Goal: Task Accomplishment & Management: Complete application form

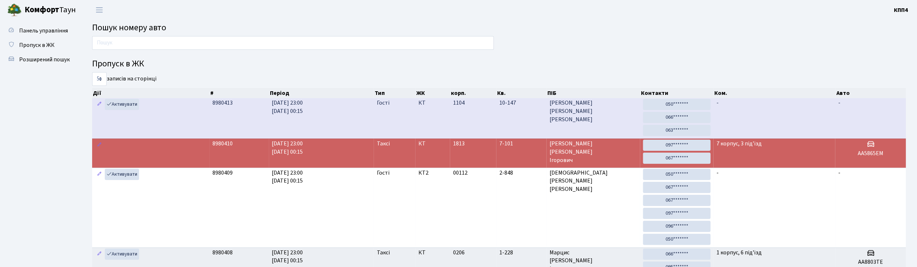
drag, startPoint x: 898, startPoint y: 49, endPoint x: 815, endPoint y: 125, distance: 112.0
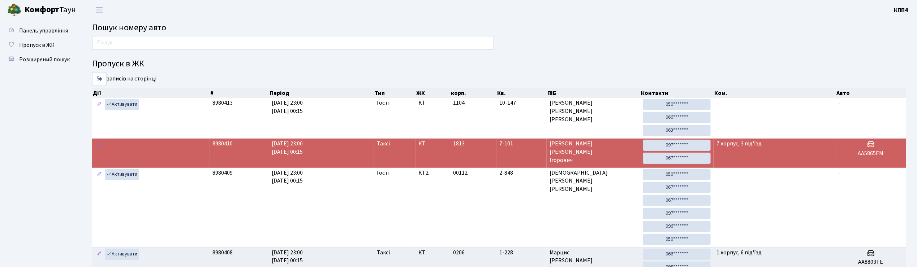
drag, startPoint x: 815, startPoint y: 125, endPoint x: 705, endPoint y: 32, distance: 143.5
click at [705, 32] on h2 "Пошук номеру авто" at bounding box center [499, 28] width 814 height 10
click at [622, 148] on span "Коваленко Віктор Ігорович" at bounding box center [593, 152] width 88 height 25
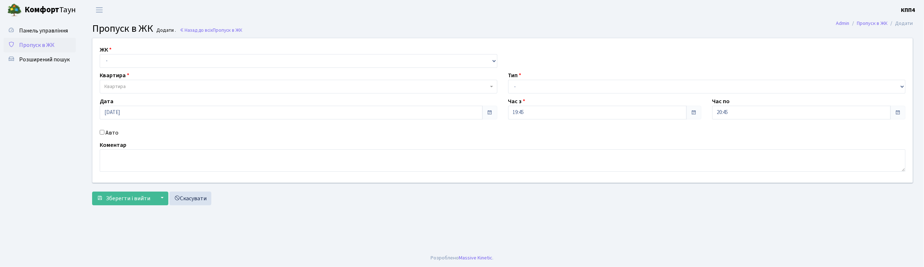
click at [101, 134] on input "Авто" at bounding box center [102, 132] width 5 height 5
checkbox input "true"
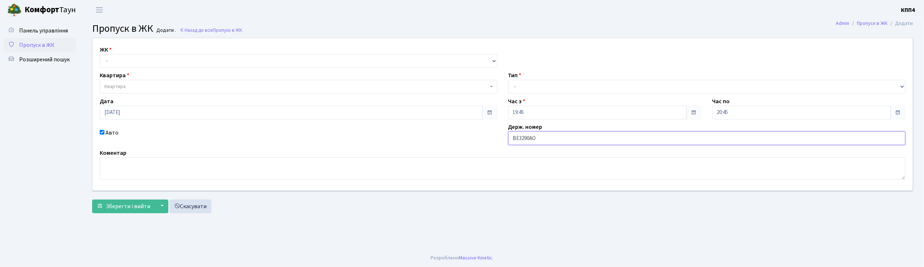
type input "ВЕ3290АО"
click at [136, 116] on input "14.09.2025" at bounding box center [291, 113] width 383 height 14
click at [350, 115] on input "14.09.2025" at bounding box center [291, 113] width 383 height 14
click at [485, 113] on span at bounding box center [489, 113] width 15 height 14
click at [487, 113] on span at bounding box center [490, 113] width 6 height 6
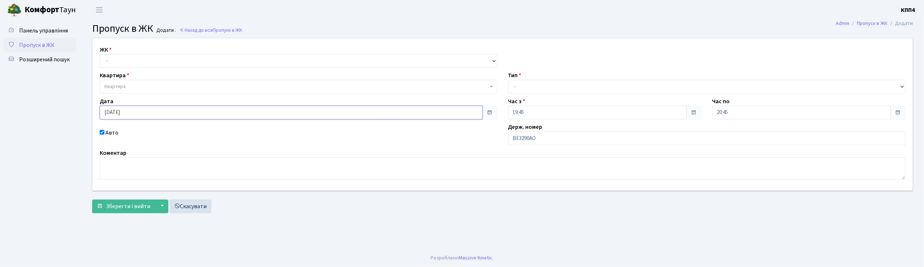
click at [466, 112] on input "14.09.2025" at bounding box center [291, 113] width 383 height 14
click at [110, 75] on td "15" at bounding box center [106, 75] width 11 height 11
type input "15.09.2025"
click at [134, 57] on select "- КТ, вул. Регенераторна, 4 КТ2, просп. Соборності, 17 КТ3, вул. Березнева, 16 …" at bounding box center [299, 61] width 398 height 14
select select "271"
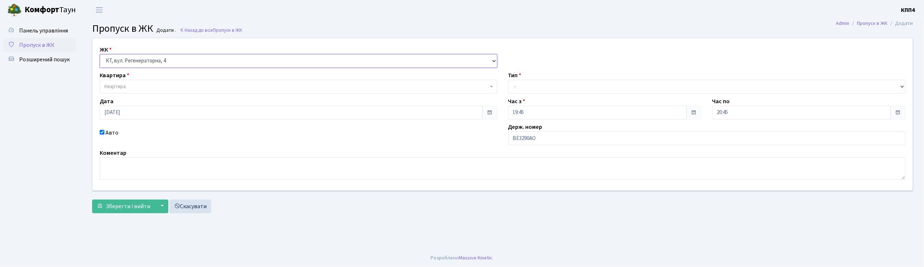
click at [100, 54] on select "- КТ, вул. Регенераторна, 4 КТ2, просп. Соборності, 17 КТ3, вул. Березнева, 16 …" at bounding box center [299, 61] width 398 height 14
select select
click at [136, 83] on span "Квартира" at bounding box center [299, 87] width 398 height 14
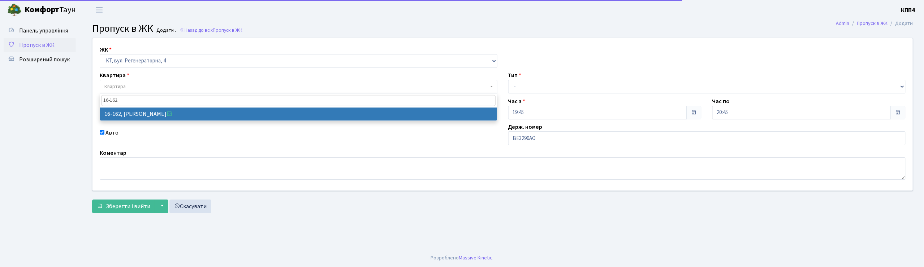
type input "16-162"
select select "8723"
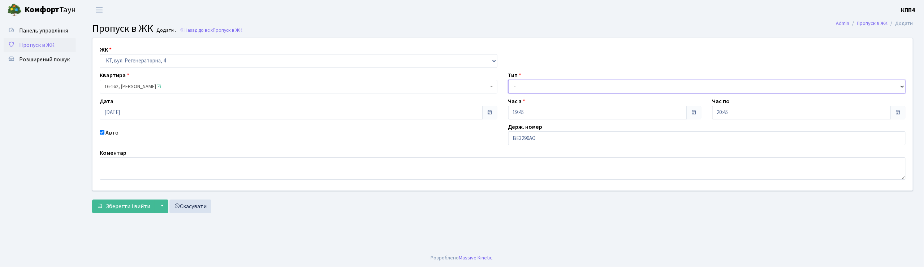
click at [532, 85] on select "- Доставка Таксі Гості Сервіс" at bounding box center [707, 87] width 398 height 14
select select "3"
click at [508, 80] on select "- Доставка Таксі Гості Сервіс" at bounding box center [707, 87] width 398 height 14
drag, startPoint x: 509, startPoint y: 137, endPoint x: 551, endPoint y: 137, distance: 42.3
click at [551, 137] on input "ВЕ3290АО" at bounding box center [707, 138] width 398 height 14
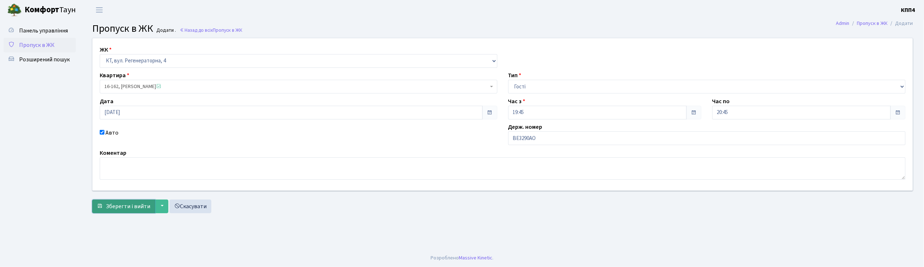
click at [125, 203] on span "Зберегти і вийти" at bounding box center [128, 207] width 44 height 8
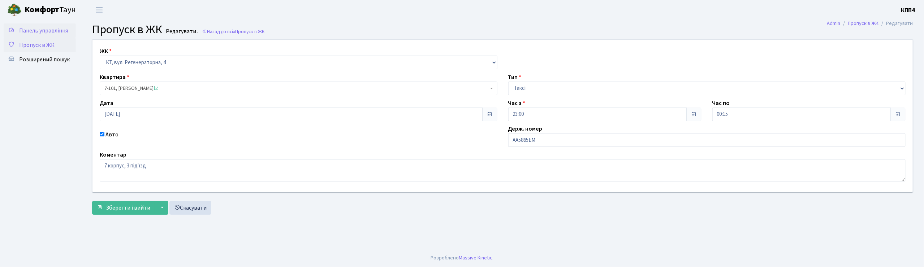
click at [50, 28] on span "Панель управління" at bounding box center [43, 31] width 49 height 8
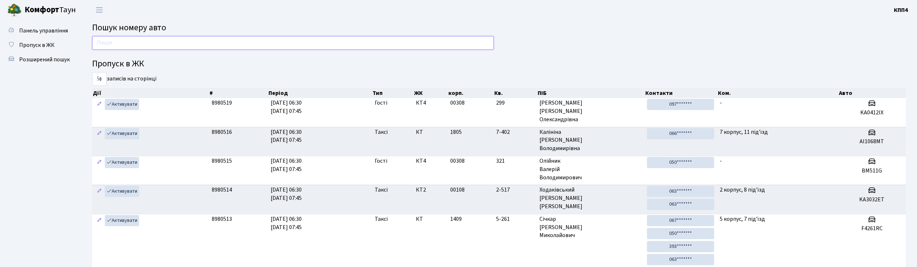
click at [179, 47] on input "text" at bounding box center [293, 43] width 402 height 14
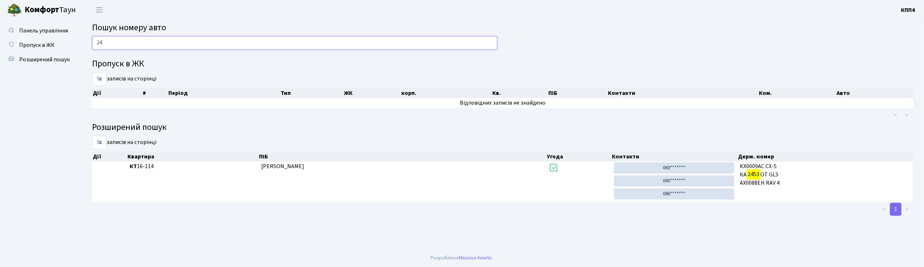
type input "2"
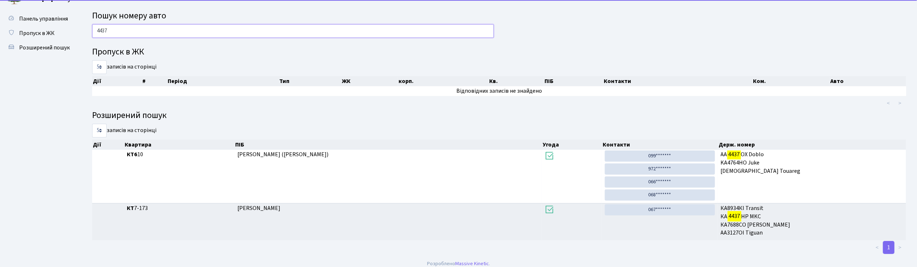
scroll to position [19, 0]
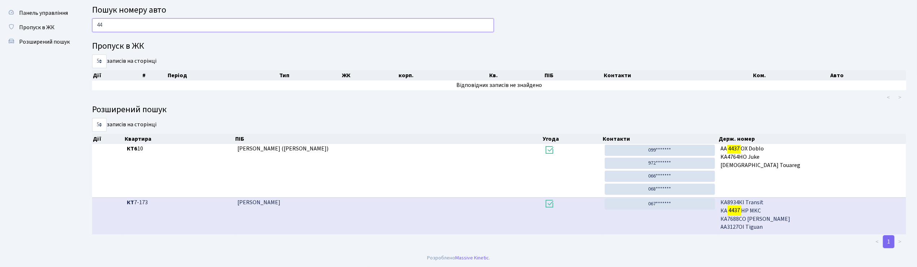
type input "4"
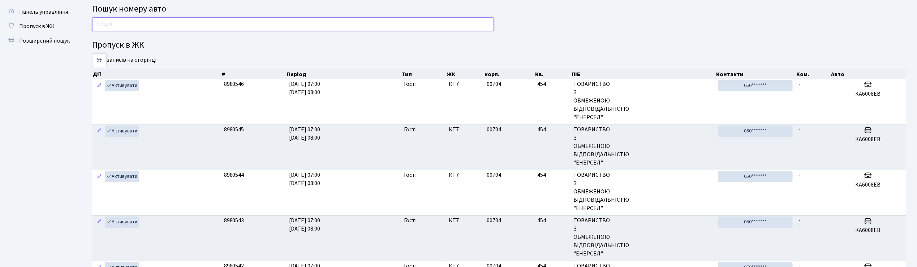
paste input "АІ6186РІ"
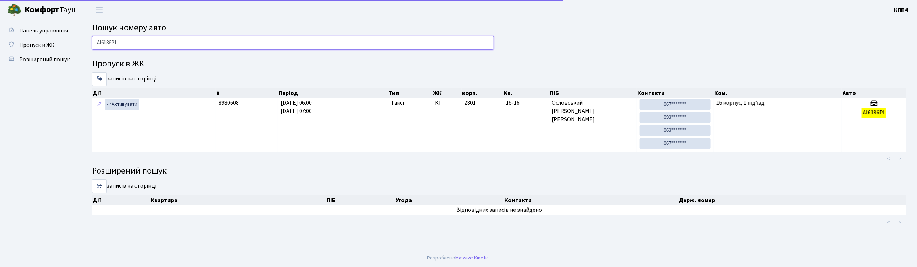
scroll to position [0, 0]
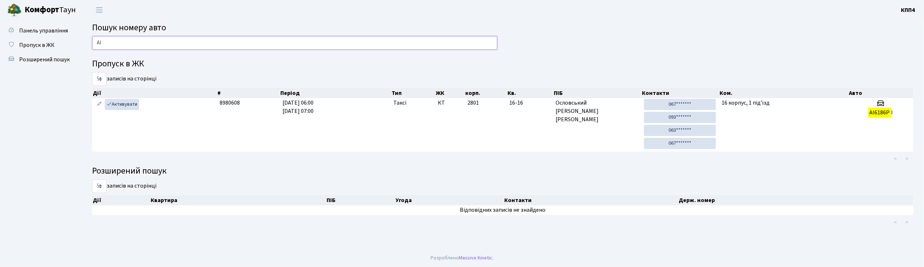
type input "А"
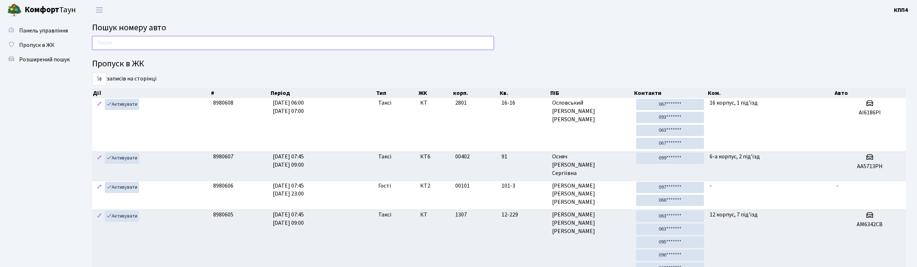
click at [276, 44] on input "text" at bounding box center [293, 43] width 402 height 14
click at [252, 46] on input "text" at bounding box center [293, 43] width 402 height 14
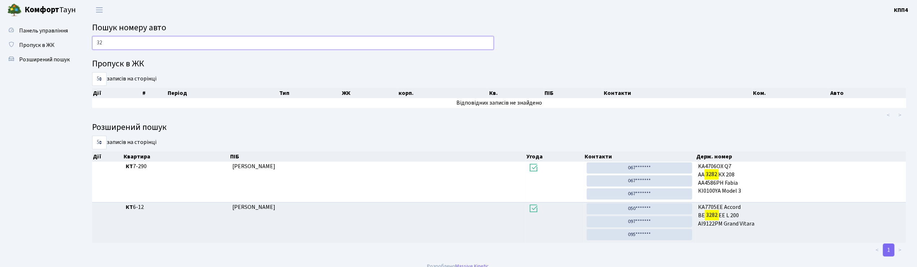
type input "3"
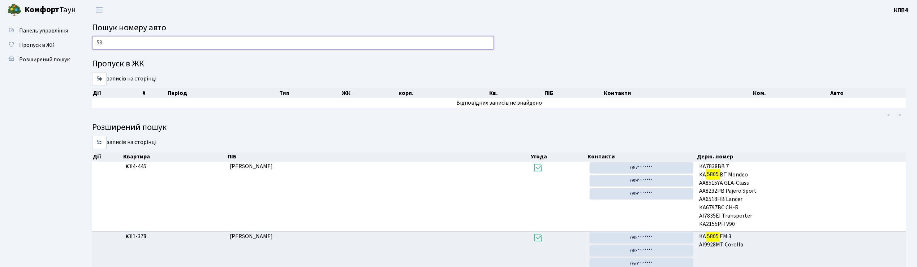
type input "5"
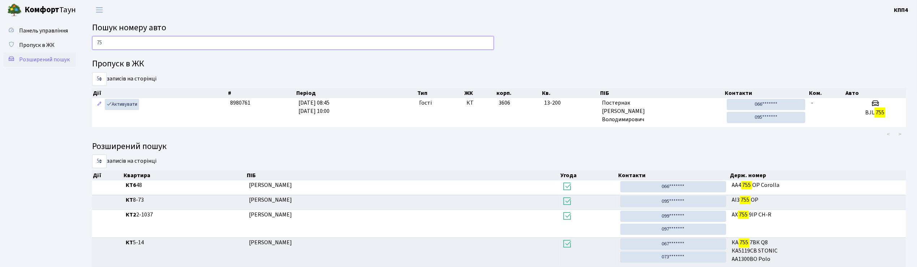
type input "7"
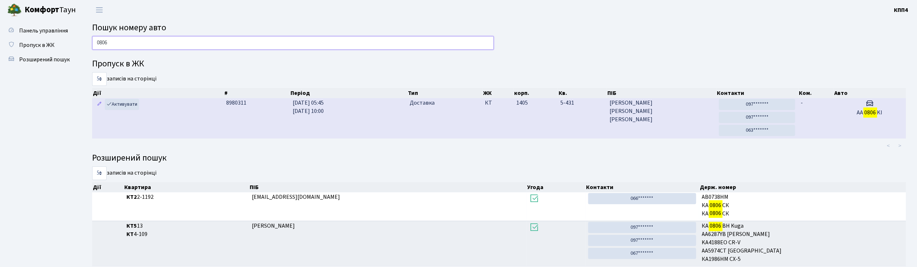
type input "0806"
click at [662, 122] on span "Шемчук Олександр Валентинович" at bounding box center [661, 111] width 104 height 25
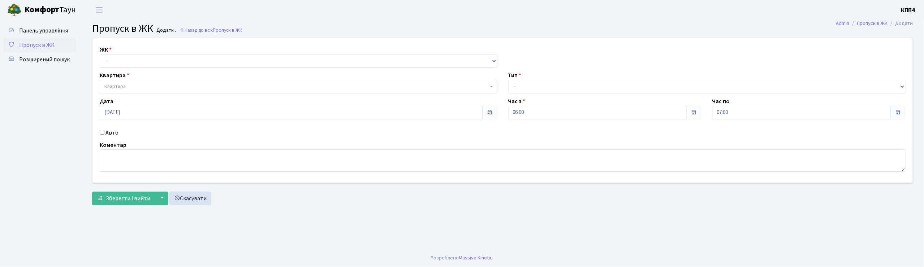
click at [100, 131] on input "Авто" at bounding box center [102, 132] width 5 height 5
checkbox input "true"
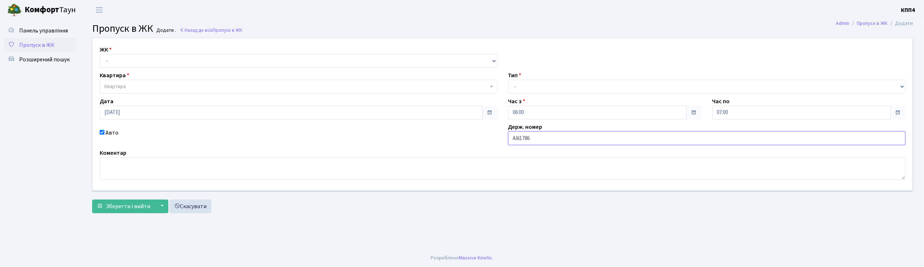
click at [525, 139] on input "АІ61786" at bounding box center [707, 138] width 398 height 14
click at [539, 138] on input "АІ6186" at bounding box center [707, 138] width 398 height 14
drag, startPoint x: 509, startPoint y: 138, endPoint x: 571, endPoint y: 142, distance: 61.6
click at [571, 142] on input "АІ6186РІ" at bounding box center [707, 138] width 398 height 14
type input "АІ6186РІ"
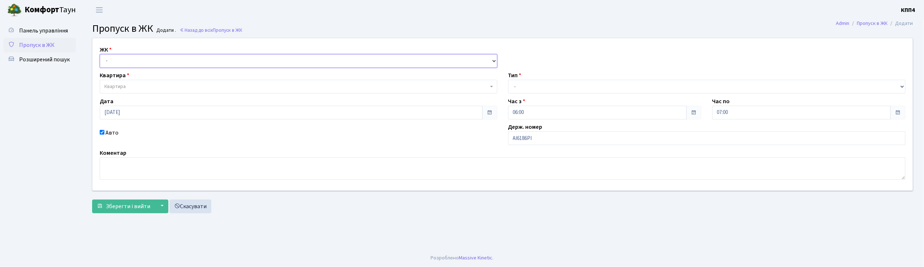
drag, startPoint x: 143, startPoint y: 59, endPoint x: 145, endPoint y: 66, distance: 8.1
click at [143, 59] on select "- КТ, вул. Регенераторна, 4 КТ2, просп. Соборності, 17 КТ3, вул. Березнева, 16 …" at bounding box center [299, 61] width 398 height 14
select select "271"
click at [100, 54] on select "- КТ, вул. Регенераторна, 4 КТ2, просп. Соборності, 17 КТ3, вул. Березнева, 16 …" at bounding box center [299, 61] width 398 height 14
select select
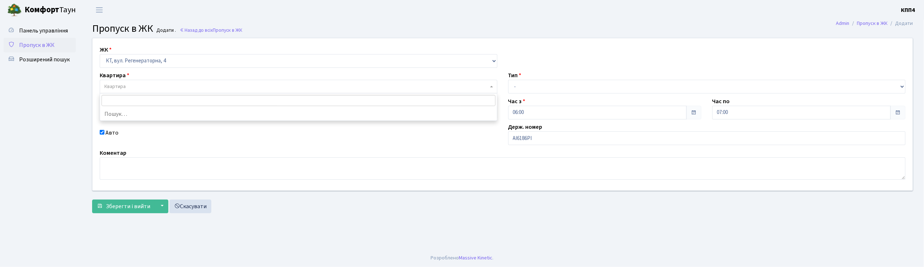
click at [154, 87] on span "Квартира" at bounding box center [296, 86] width 384 height 7
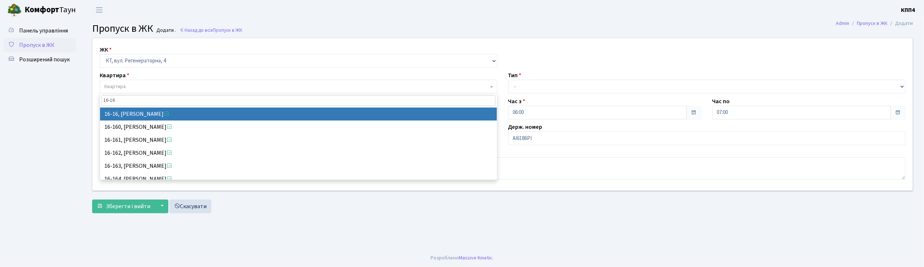
type input "16-16"
select select "8577"
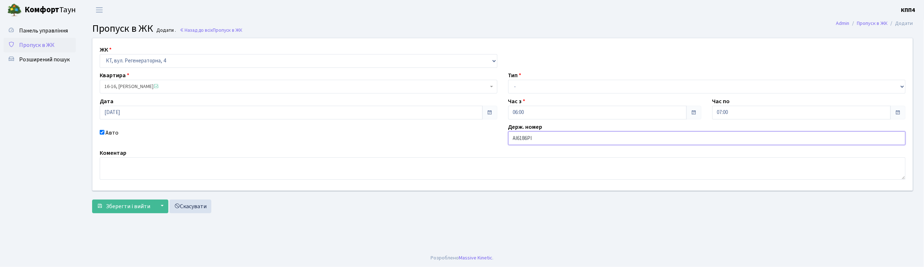
drag, startPoint x: 508, startPoint y: 138, endPoint x: 555, endPoint y: 141, distance: 47.4
click at [555, 141] on input "АІ6186РІ" at bounding box center [707, 138] width 398 height 14
click at [545, 86] on select "- Доставка Таксі Гості Сервіс" at bounding box center [707, 87] width 398 height 14
select select "2"
click at [508, 80] on select "- Доставка Таксі Гості Сервіс" at bounding box center [707, 87] width 398 height 14
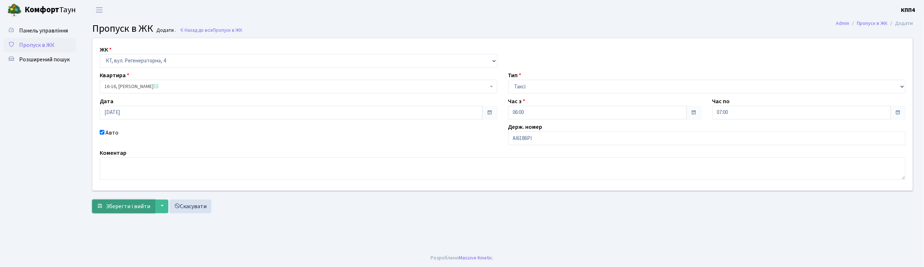
click at [136, 203] on span "Зберегти і вийти" at bounding box center [128, 207] width 44 height 8
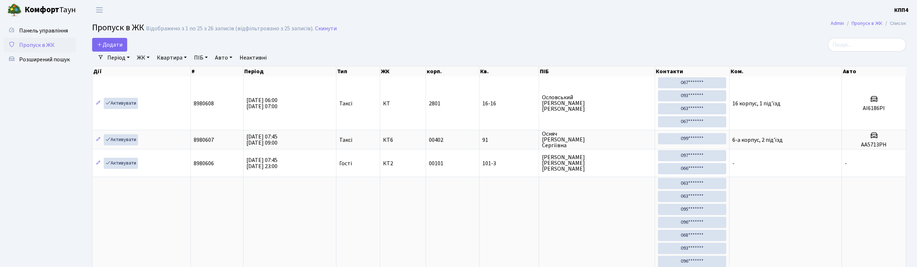
select select "25"
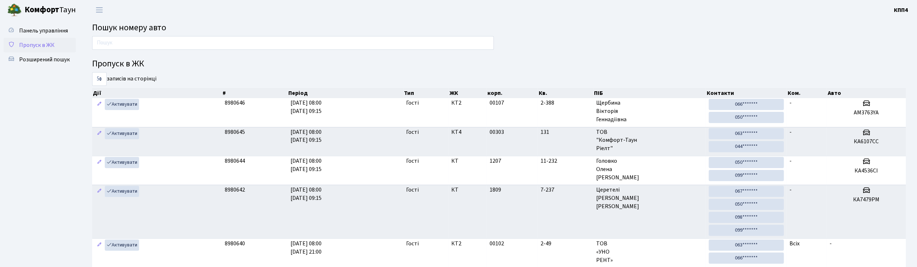
click at [46, 45] on span "Пропуск в ЖК" at bounding box center [36, 45] width 35 height 8
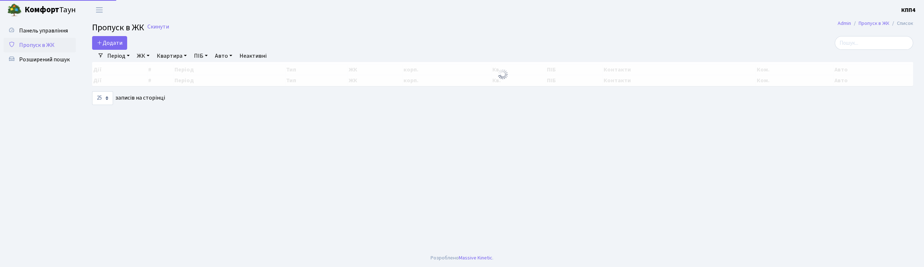
select select "25"
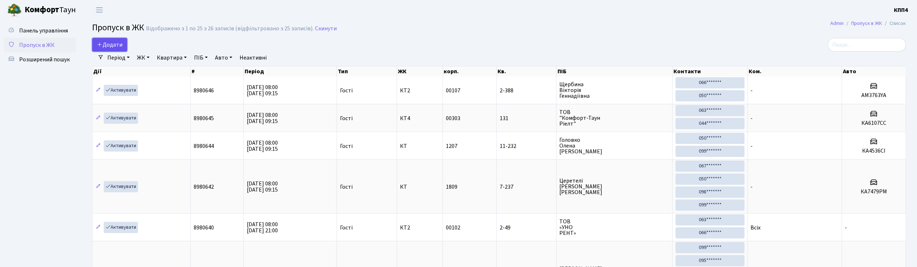
click at [110, 43] on span "Додати" at bounding box center [110, 45] width 26 height 8
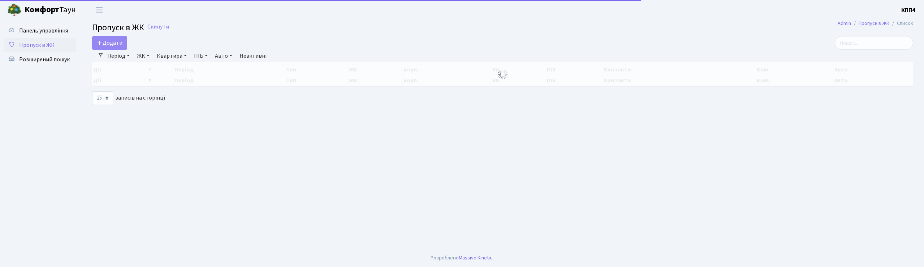
select select "25"
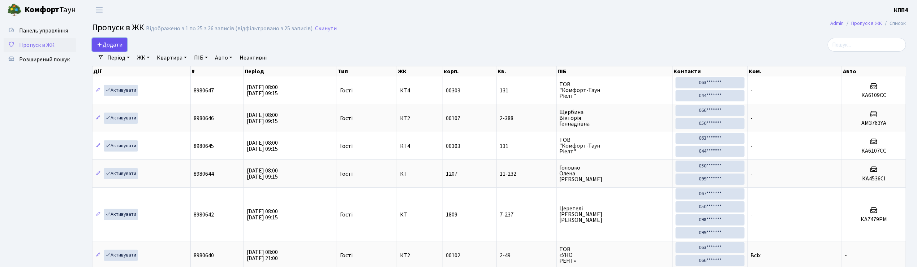
click at [116, 45] on span "Додати" at bounding box center [110, 45] width 26 height 8
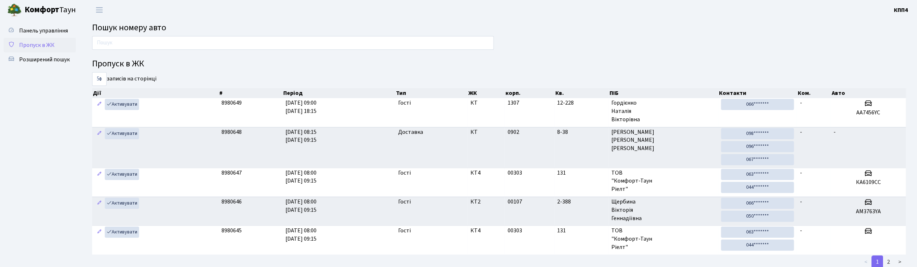
click at [43, 46] on span "Пропуск в ЖК" at bounding box center [36, 45] width 35 height 8
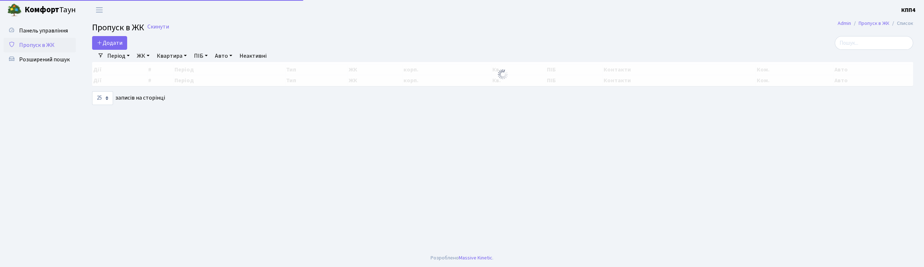
select select "25"
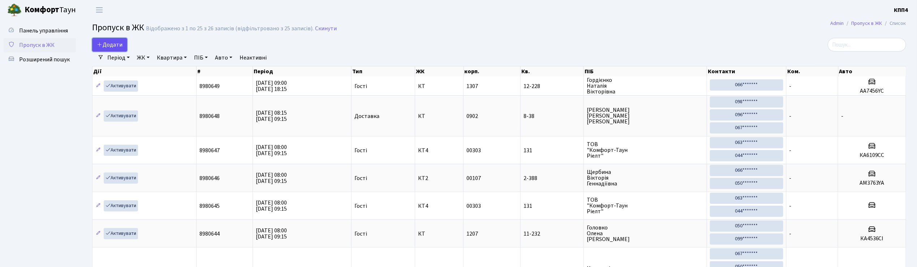
click at [124, 48] on link "Додати" at bounding box center [109, 45] width 35 height 14
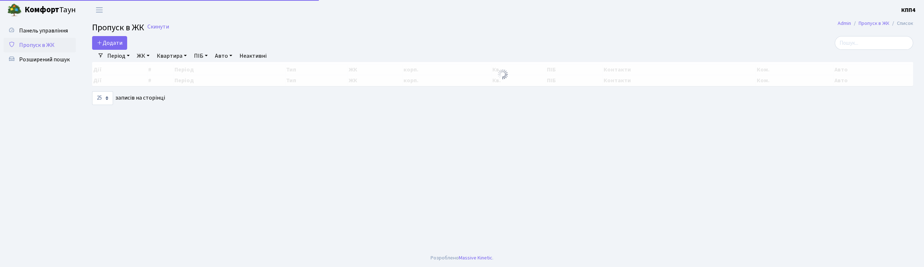
select select "25"
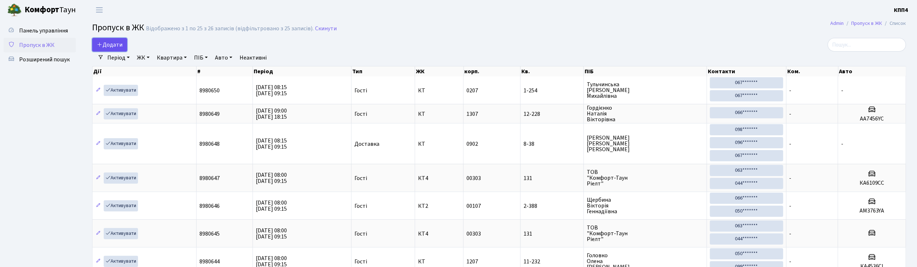
click at [114, 43] on span "Додати" at bounding box center [110, 45] width 26 height 8
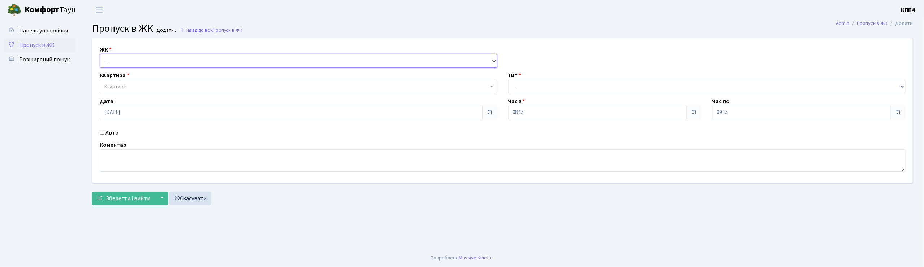
click at [119, 56] on select "- КТ, вул. Регенераторна, 4 КТ2, просп. Соборності, 17 КТ3, вул. Березнева, 16 …" at bounding box center [299, 61] width 398 height 14
select select "271"
click at [100, 54] on select "- КТ, вул. Регенераторна, 4 КТ2, просп. [STREET_ADDRESS] [STREET_ADDRESS] [PERS…" at bounding box center [299, 61] width 398 height 14
select select
click at [116, 83] on span "Квартира" at bounding box center [114, 86] width 21 height 7
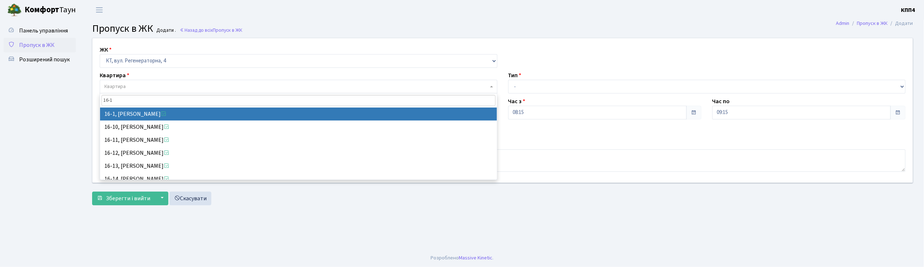
type input "16-1"
select select "8562"
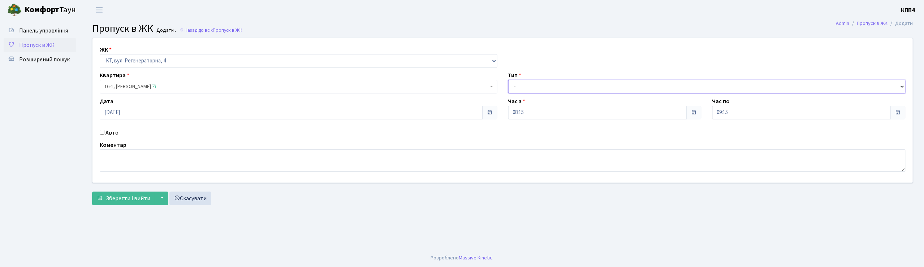
click at [514, 90] on select "- Доставка Таксі Гості Сервіс" at bounding box center [707, 87] width 398 height 14
select select "3"
click at [508, 80] on select "- Доставка Таксі Гості Сервіс" at bounding box center [707, 87] width 398 height 14
click at [130, 167] on textarea at bounding box center [503, 161] width 806 height 22
type textarea "ВСІХХХХХ"
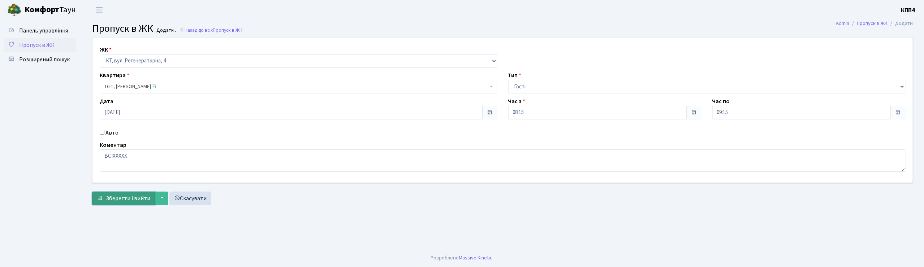
click at [126, 202] on span "Зберегти і вийти" at bounding box center [128, 199] width 44 height 8
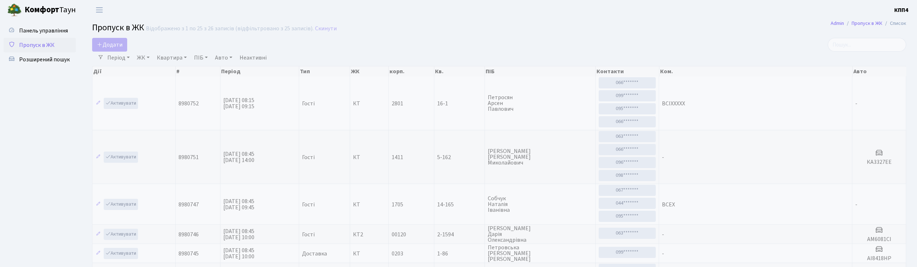
select select "25"
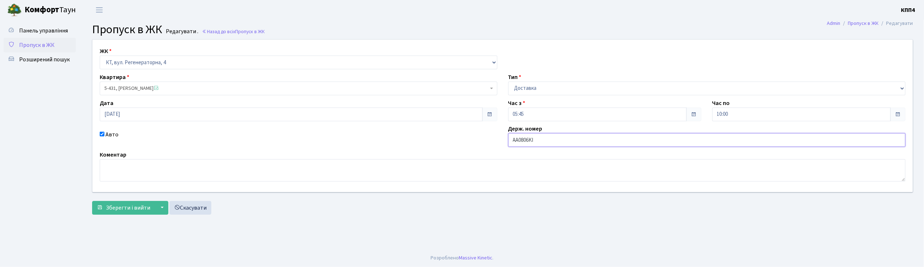
click at [548, 144] on input "АА0806KI" at bounding box center [707, 140] width 398 height 14
type input "АА0806KМ"
click at [121, 202] on button "Зберегти і вийти" at bounding box center [123, 208] width 63 height 14
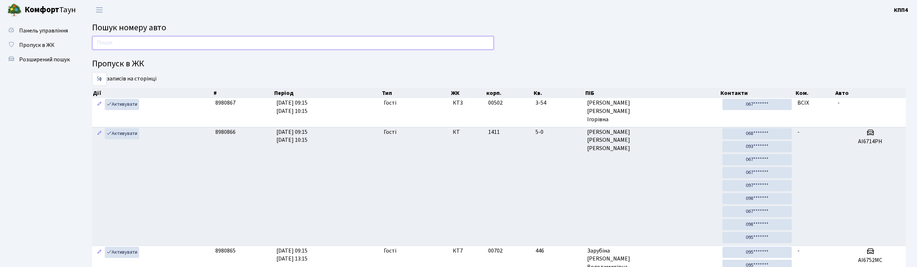
click at [112, 46] on input "text" at bounding box center [293, 43] width 402 height 14
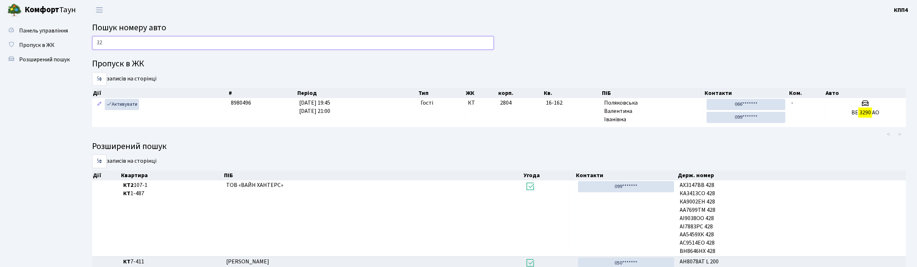
type input "3"
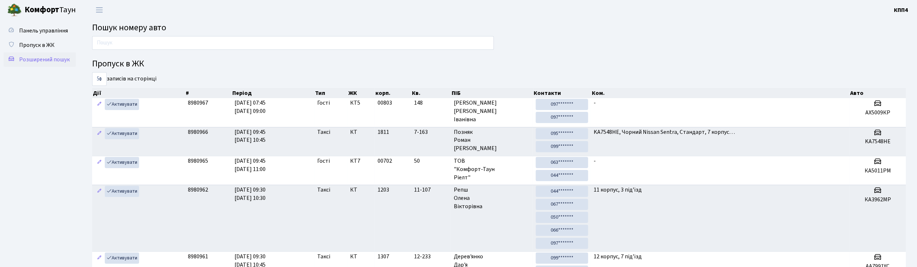
click at [38, 60] on span "Розширений пошук" at bounding box center [44, 60] width 51 height 8
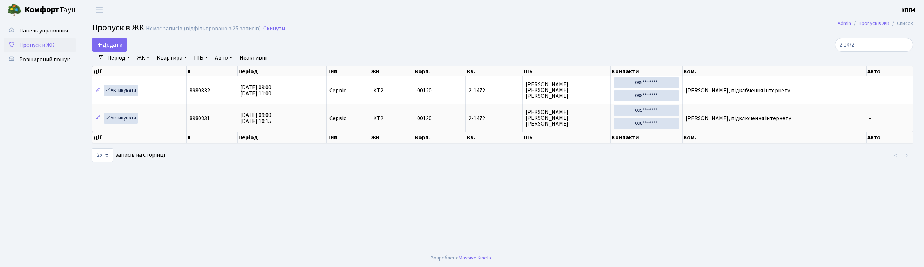
select select "25"
type input "2"
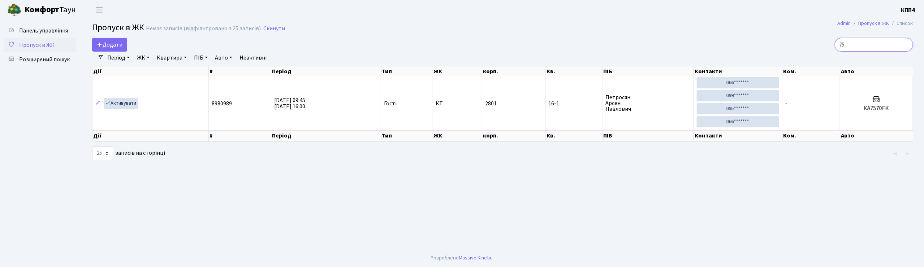
type input "7"
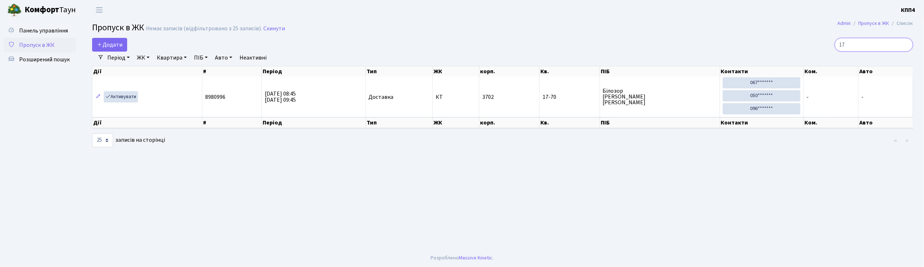
type input "1"
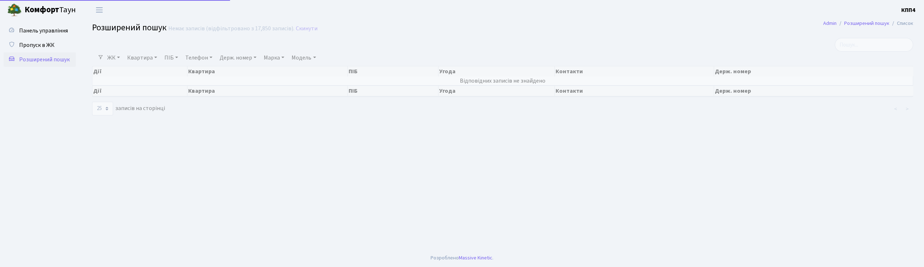
select select "25"
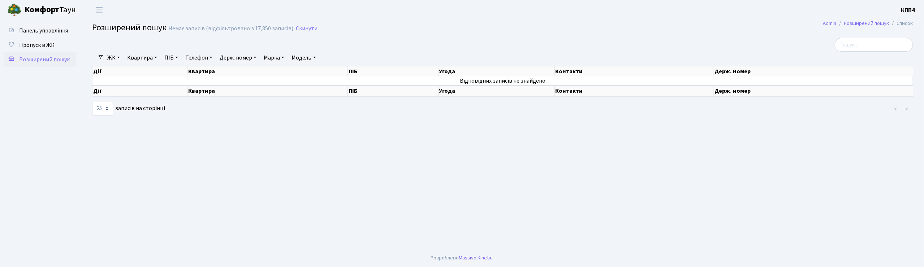
click at [255, 60] on link "Держ. номер" at bounding box center [238, 58] width 43 height 12
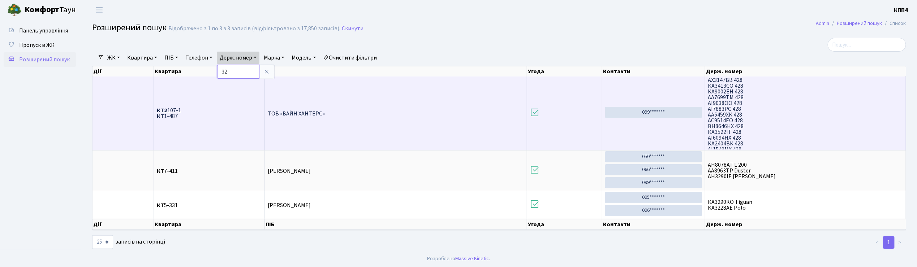
type input "3"
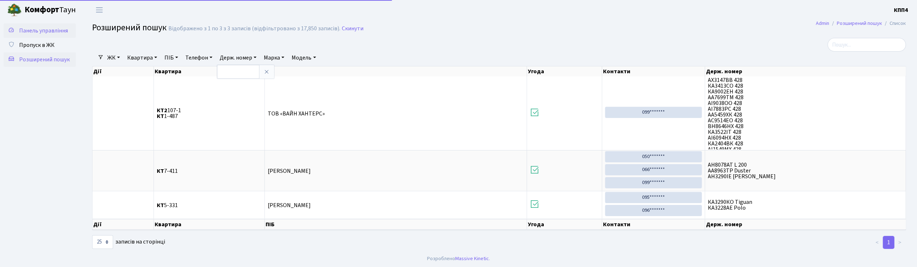
click at [57, 28] on span "Панель управління" at bounding box center [43, 31] width 49 height 8
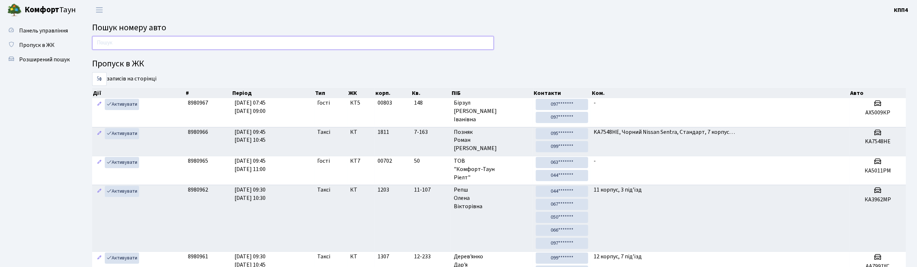
click at [109, 39] on input "text" at bounding box center [293, 43] width 402 height 14
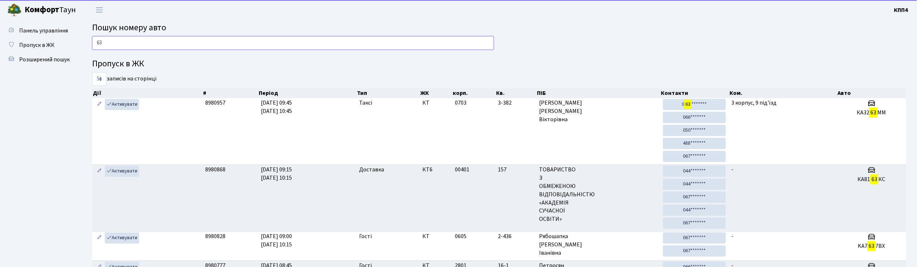
type input "6"
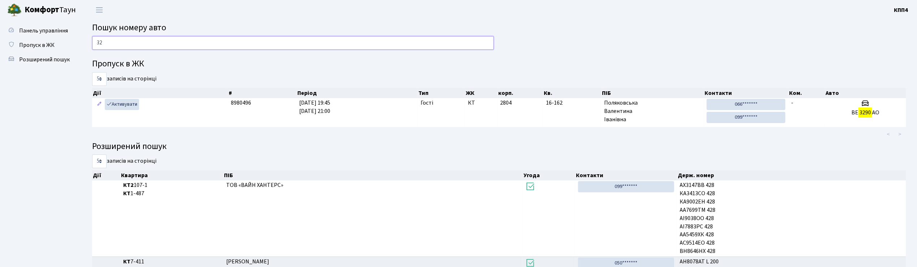
type input "3"
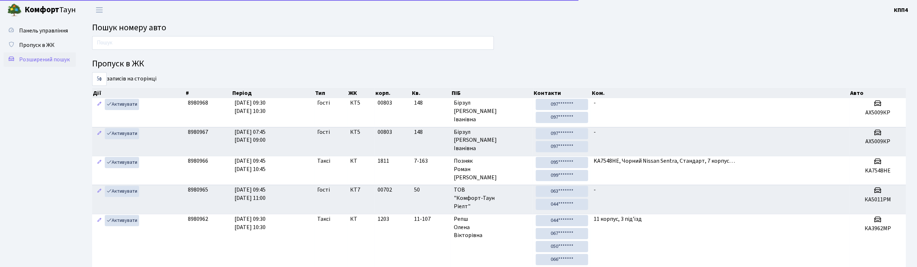
click at [52, 60] on span "Розширений пошук" at bounding box center [44, 60] width 51 height 8
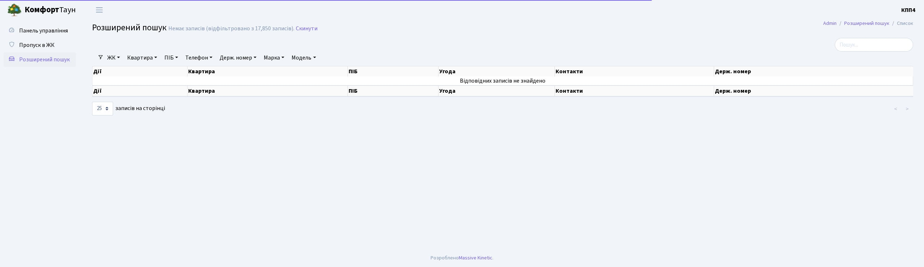
select select "25"
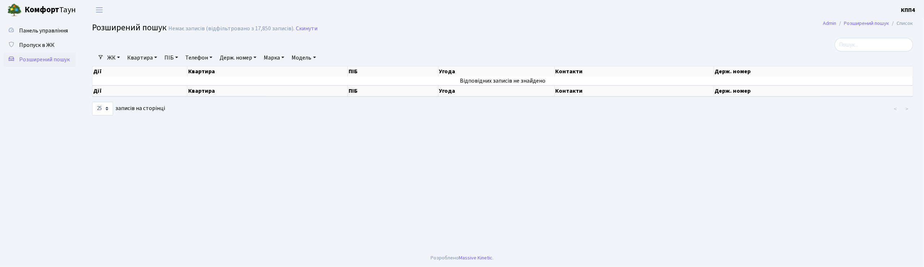
click at [139, 59] on link "Квартира" at bounding box center [142, 58] width 36 height 12
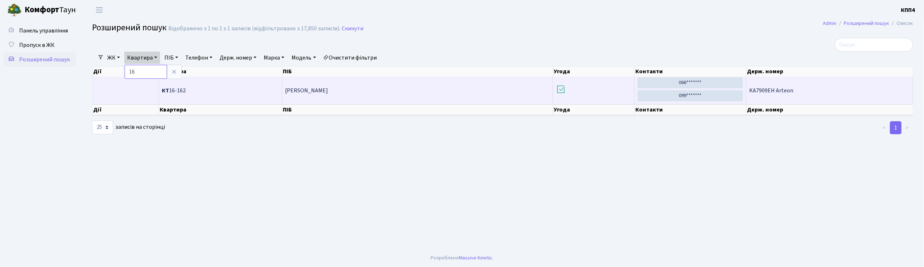
type input "1"
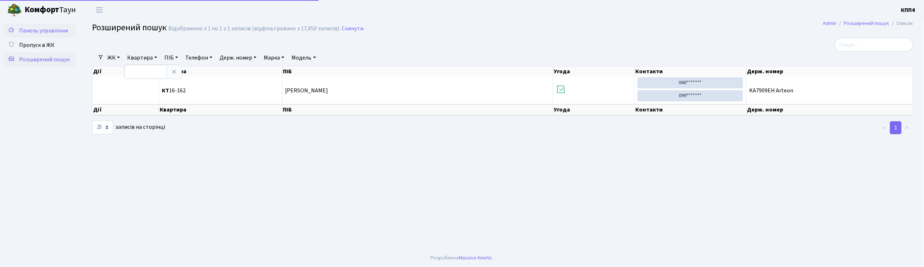
click at [58, 34] on span "Панель управління" at bounding box center [43, 31] width 49 height 8
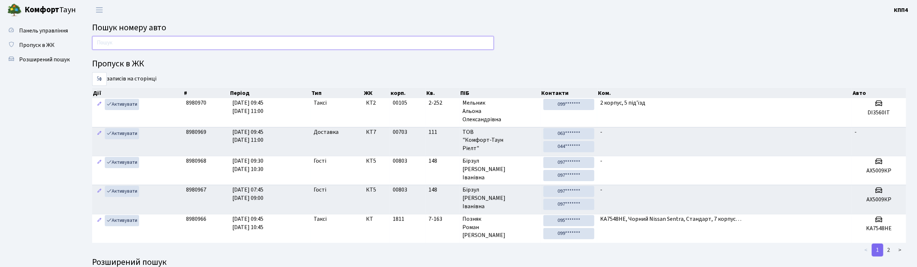
click at [97, 41] on input "text" at bounding box center [293, 43] width 402 height 14
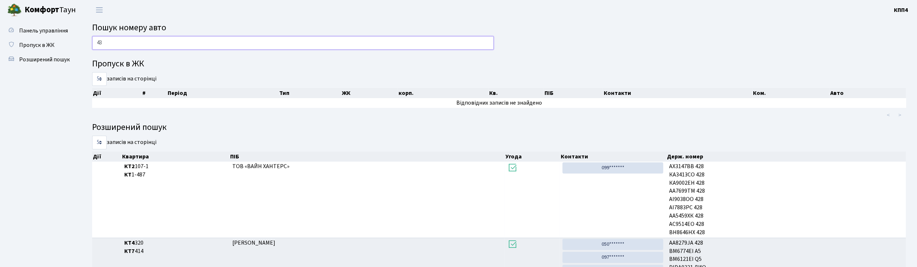
type input "4"
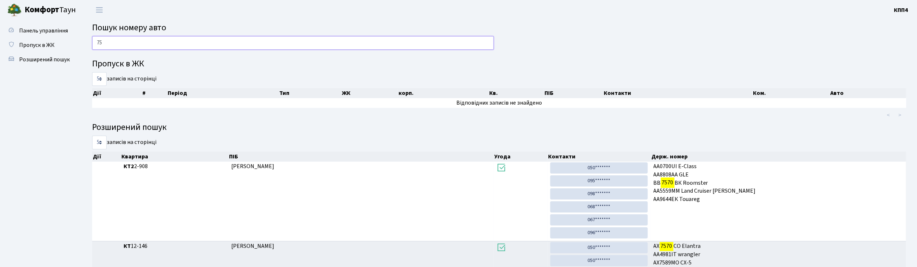
type input "7"
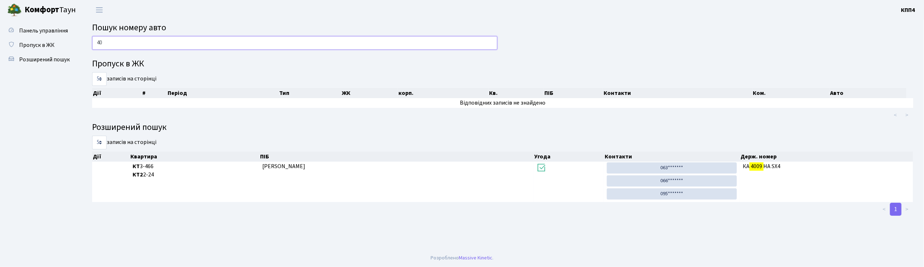
type input "4"
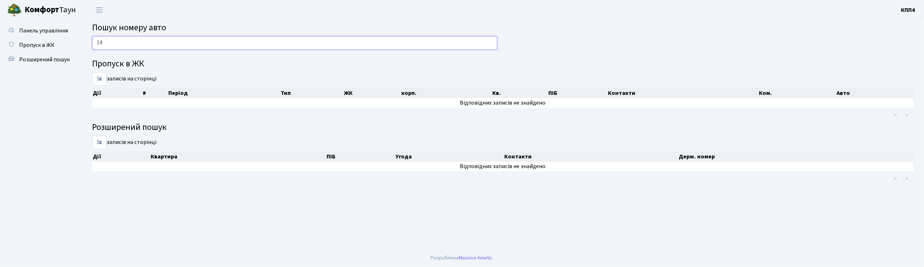
type input "1"
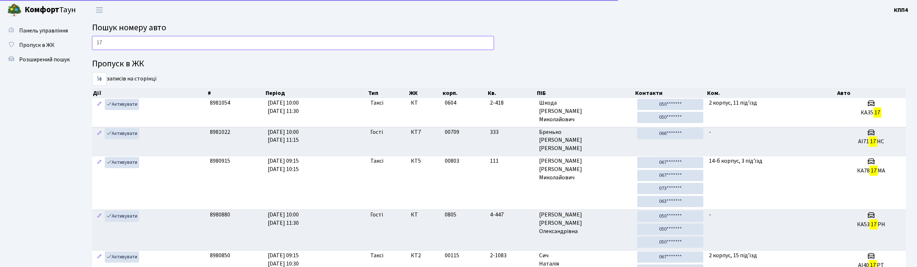
type input "1"
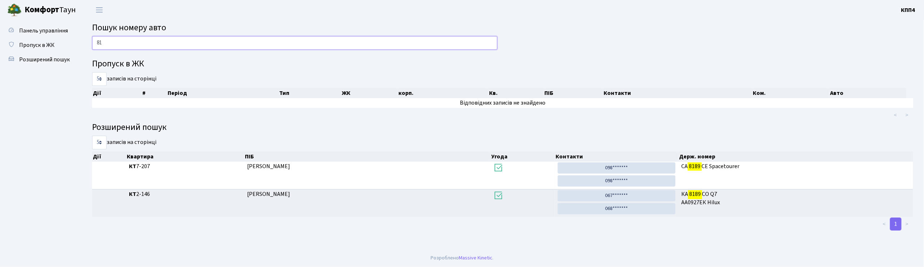
type input "8"
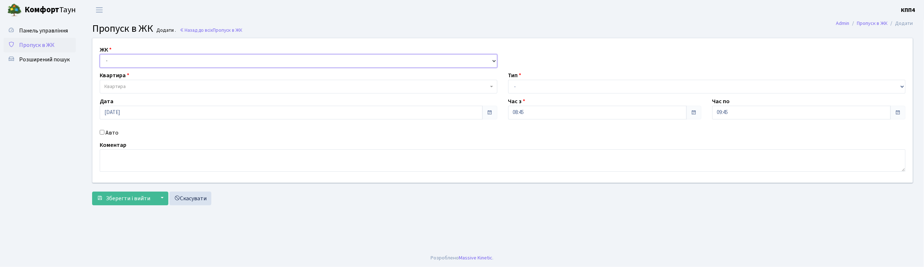
click at [109, 65] on select "- КТ, вул. Регенераторна, 4 КТ2, просп. [STREET_ADDRESS] [STREET_ADDRESS] [PERS…" at bounding box center [299, 61] width 398 height 14
select select "271"
click at [100, 54] on select "- КТ, вул. Регенераторна, 4 КТ2, просп. [STREET_ADDRESS] [STREET_ADDRESS] [PERS…" at bounding box center [299, 61] width 398 height 14
select select
click at [113, 82] on span "Квартира" at bounding box center [299, 87] width 398 height 14
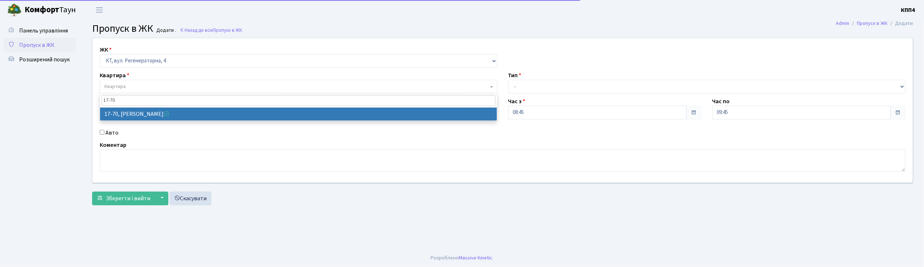
type input "17-70"
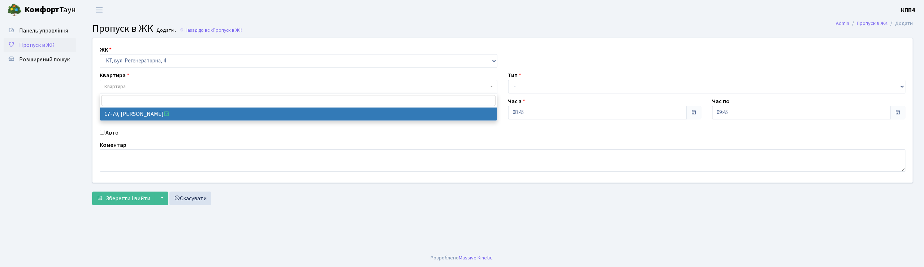
select select "9024"
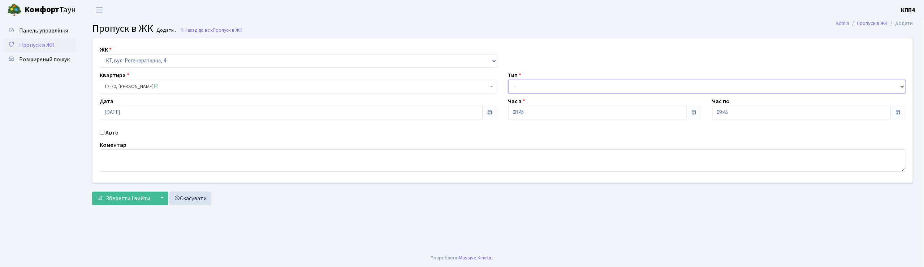
click at [525, 87] on select "- Доставка Таксі Гості Сервіс" at bounding box center [707, 87] width 398 height 14
select select "1"
click at [508, 80] on select "- Доставка Таксі Гості Сервіс" at bounding box center [707, 87] width 398 height 14
click at [130, 195] on span "Зберегти і вийти" at bounding box center [128, 199] width 44 height 8
click at [100, 133] on input "Авто" at bounding box center [102, 132] width 5 height 5
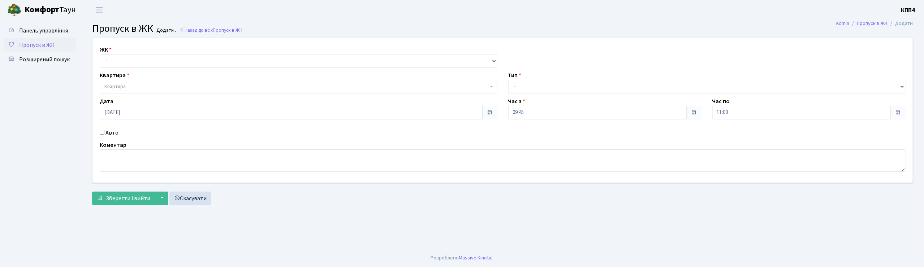
checkbox input "true"
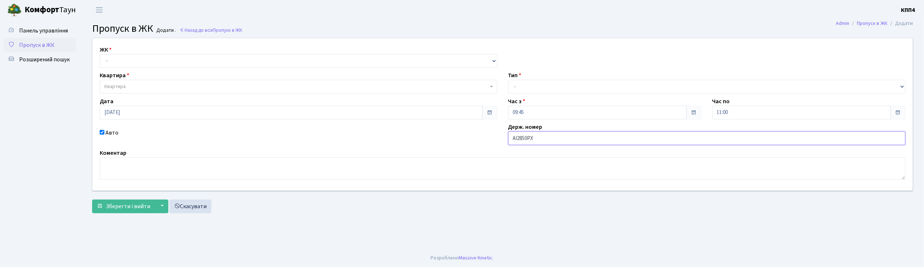
type input "АІ2850РХ"
click at [126, 57] on select "- КТ, вул. Регенераторна, 4 КТ2, просп. [STREET_ADDRESS] [STREET_ADDRESS] [PERS…" at bounding box center [299, 61] width 398 height 14
select select "271"
click at [100, 54] on select "- КТ, вул. Регенераторна, 4 КТ2, просп. [STREET_ADDRESS] [STREET_ADDRESS] [PERS…" at bounding box center [299, 61] width 398 height 14
select select
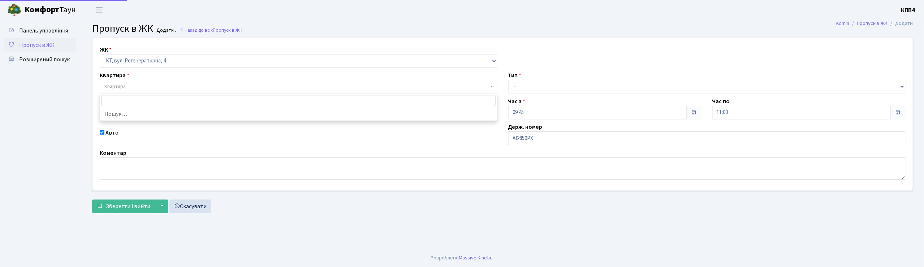
click at [126, 82] on span "Квартира" at bounding box center [299, 87] width 398 height 14
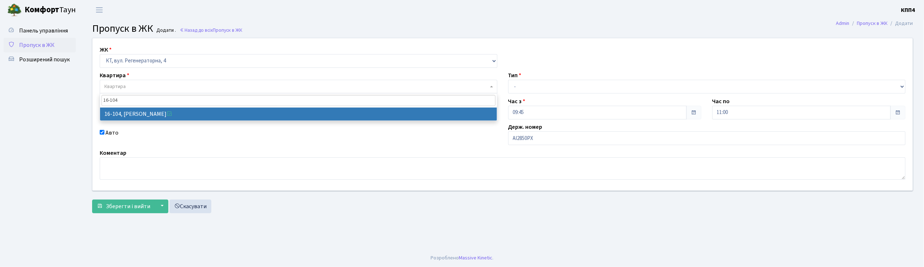
type input "16-104"
select select "8665"
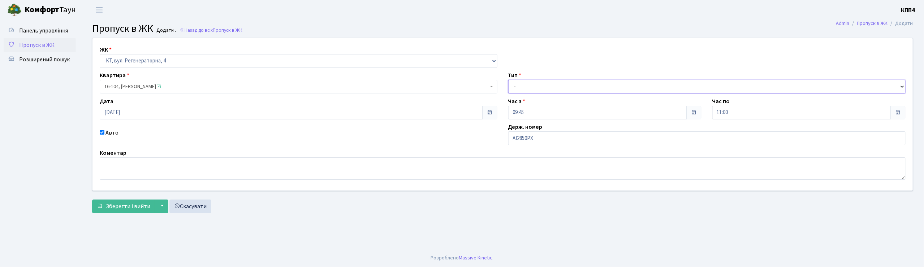
click at [516, 84] on select "- Доставка Таксі Гості Сервіс" at bounding box center [707, 87] width 398 height 14
select select "3"
click at [508, 80] on select "- Доставка Таксі Гості Сервіс" at bounding box center [707, 87] width 398 height 14
click at [131, 210] on span "Зберегти і вийти" at bounding box center [128, 207] width 44 height 8
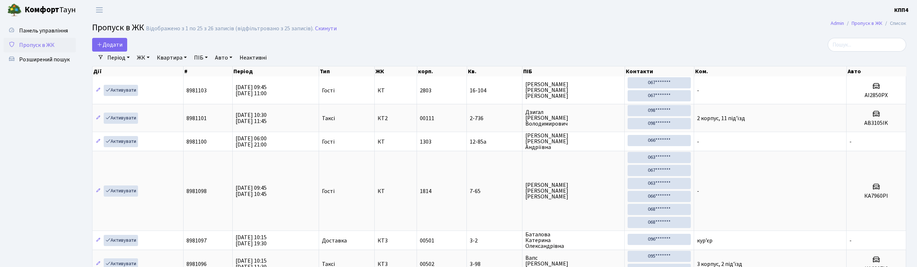
select select "25"
